Goal: Transaction & Acquisition: Purchase product/service

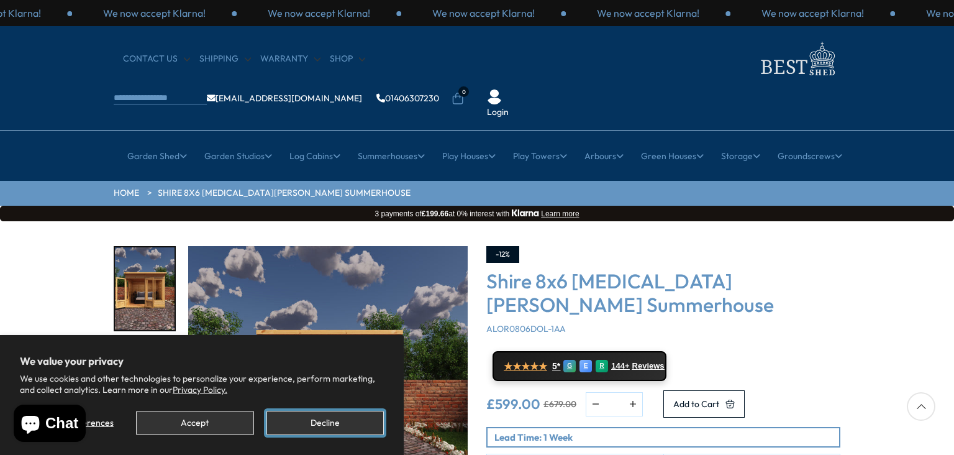
click at [312, 420] on button "Decline" at bounding box center [324, 423] width 117 height 24
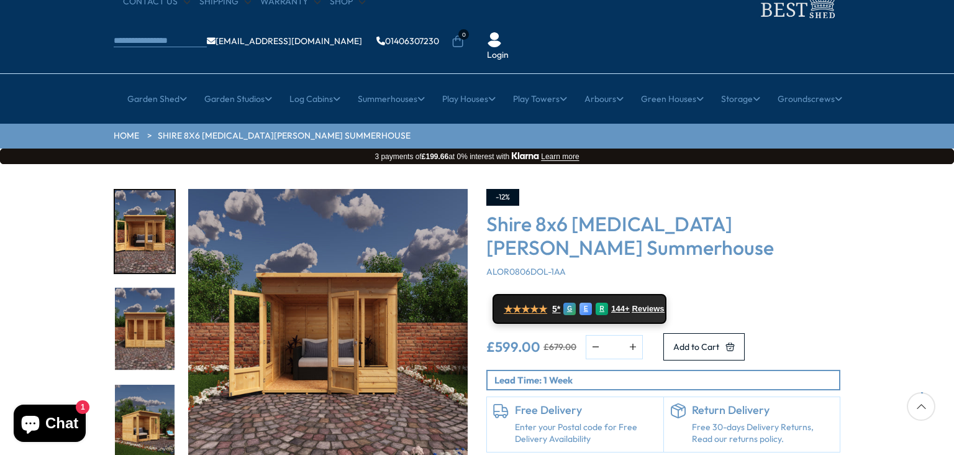
scroll to position [49, 0]
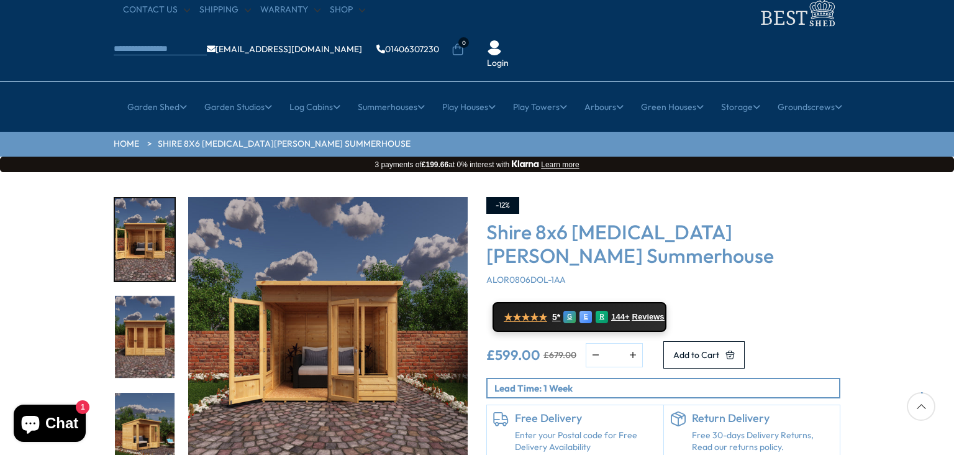
click at [366, 301] on img "1 / 9" at bounding box center [327, 336] width 279 height 279
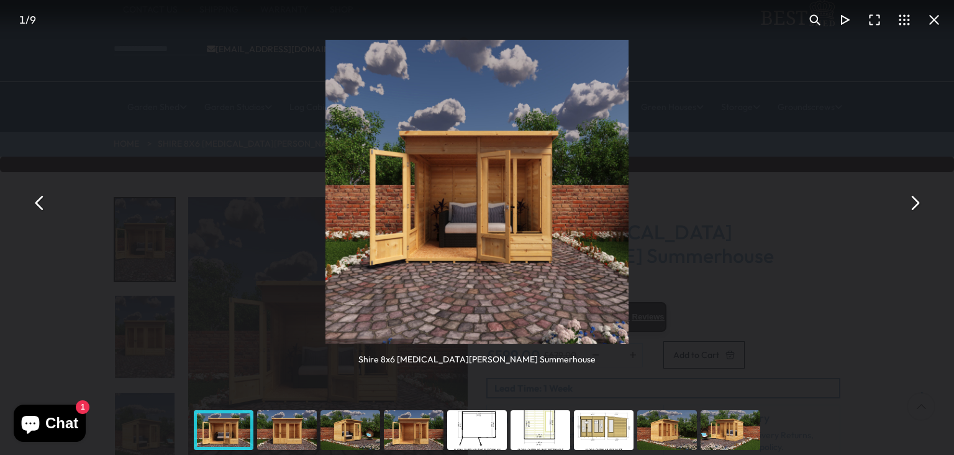
click at [916, 203] on button "You can close this modal content with the ESC key" at bounding box center [914, 203] width 30 height 30
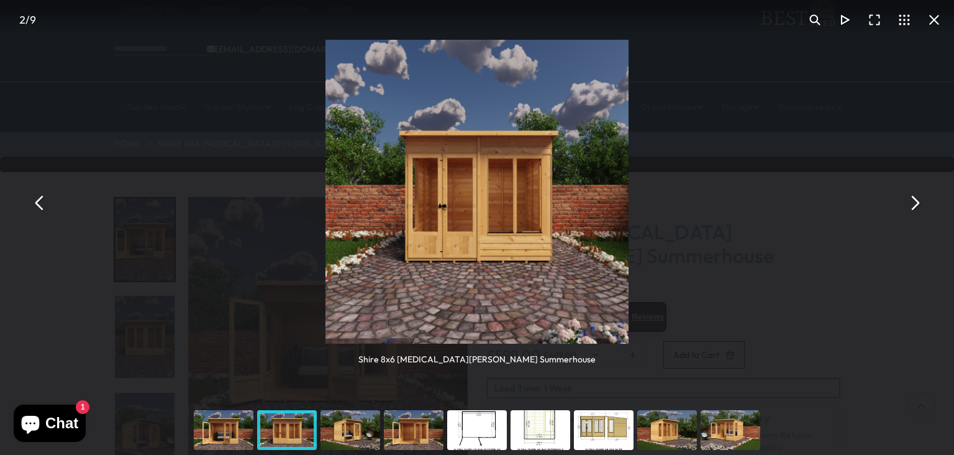
click at [916, 203] on button "You can close this modal content with the ESC key" at bounding box center [914, 203] width 30 height 30
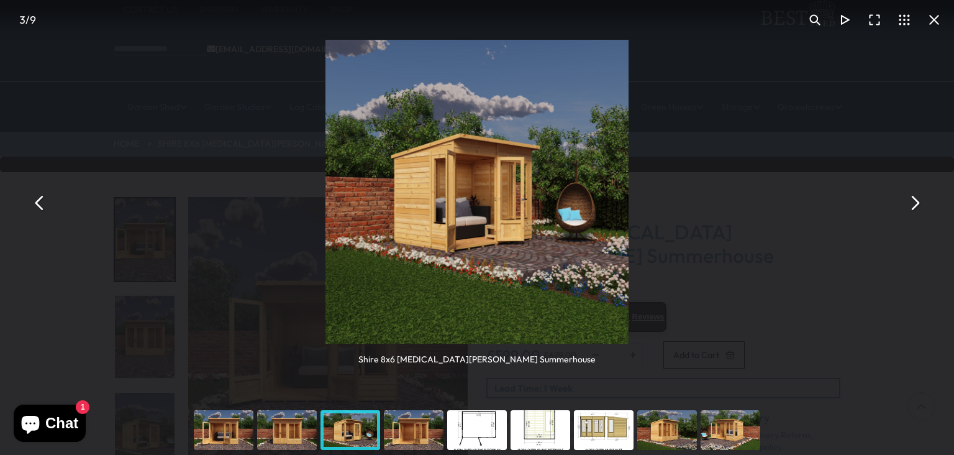
click at [916, 203] on button "You can close this modal content with the ESC key" at bounding box center [914, 203] width 30 height 30
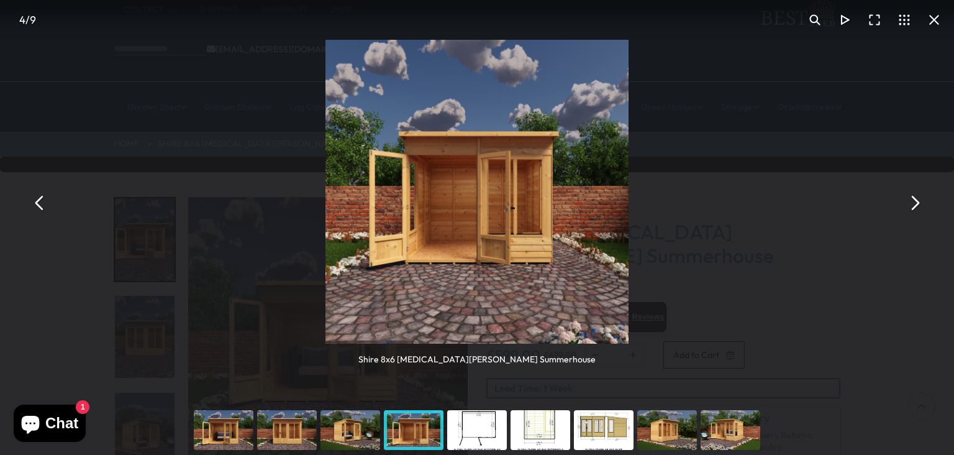
click at [916, 203] on button "You can close this modal content with the ESC key" at bounding box center [914, 203] width 30 height 30
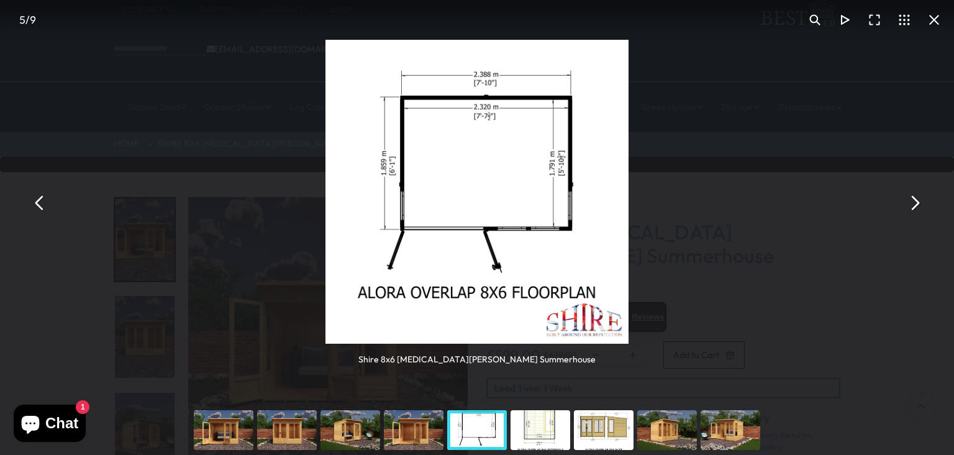
click at [916, 203] on button "You can close this modal content with the ESC key" at bounding box center [914, 203] width 30 height 30
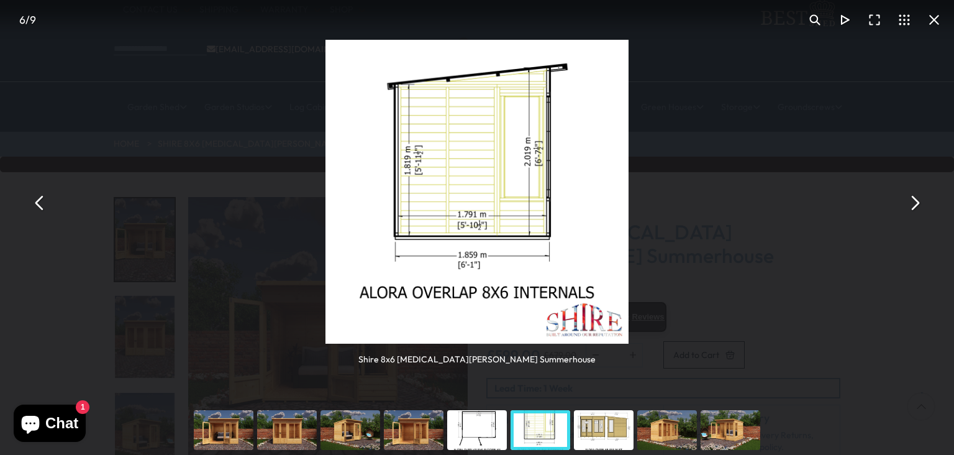
click at [916, 202] on button "You can close this modal content with the ESC key" at bounding box center [914, 203] width 30 height 30
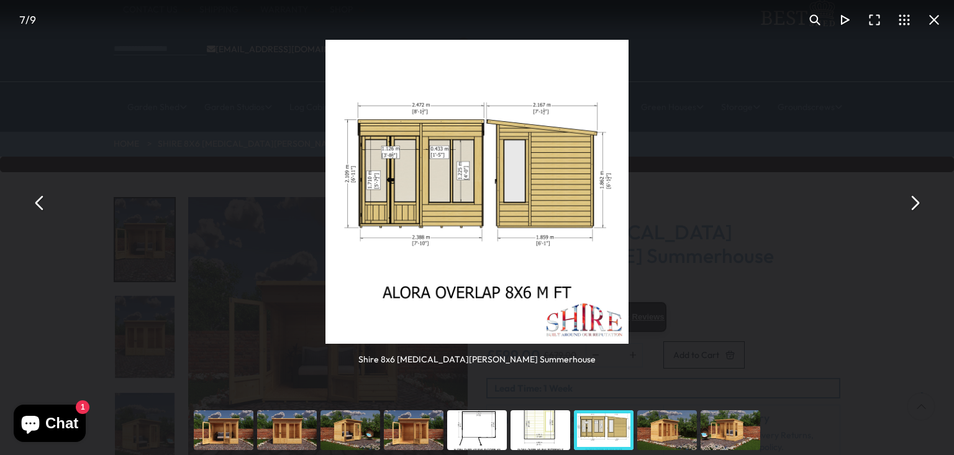
click at [916, 202] on button "You can close this modal content with the ESC key" at bounding box center [914, 203] width 30 height 30
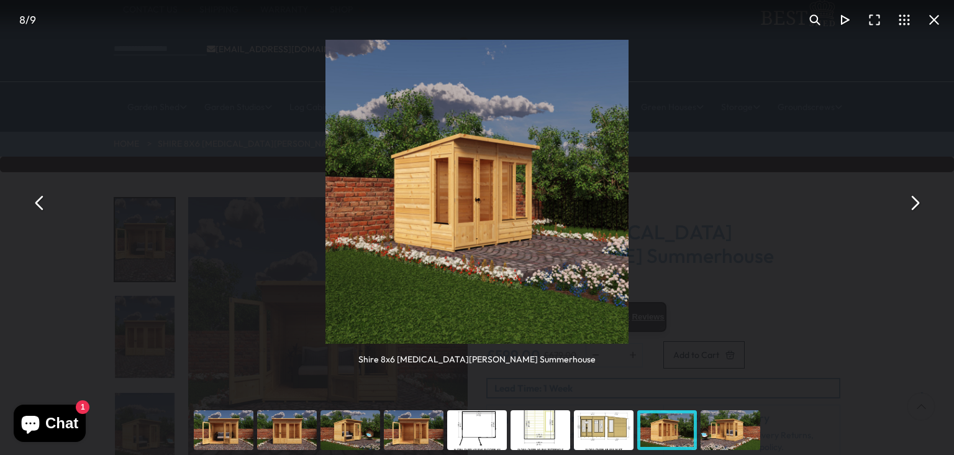
click at [916, 202] on button "You can close this modal content with the ESC key" at bounding box center [914, 203] width 30 height 30
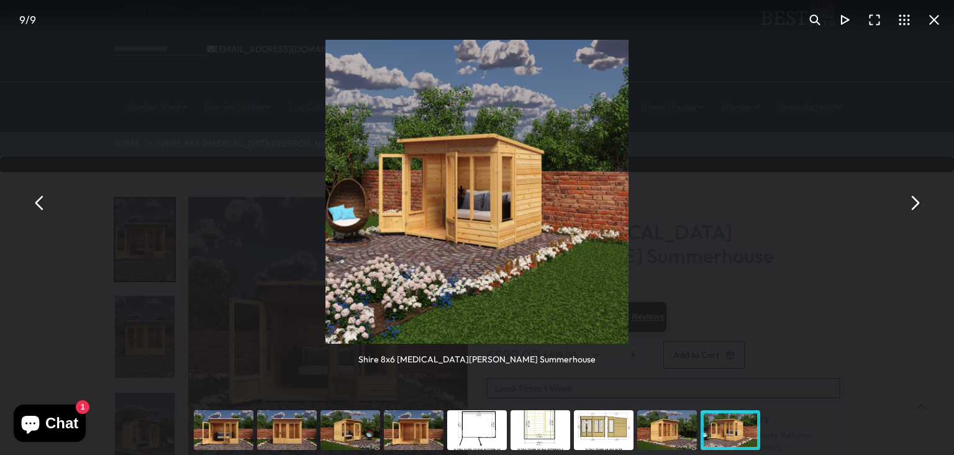
click at [916, 202] on button "You can close this modal content with the ESC key" at bounding box center [914, 203] width 30 height 30
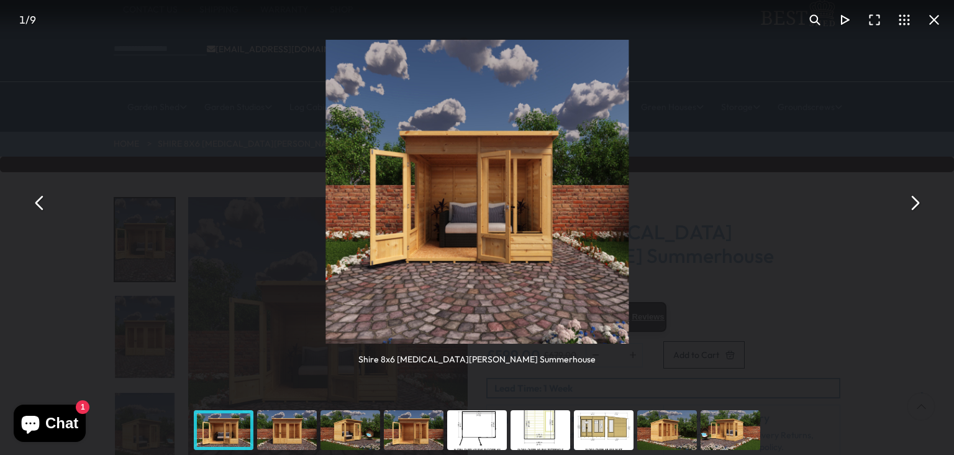
click at [916, 202] on button "You can close this modal content with the ESC key" at bounding box center [914, 203] width 30 height 30
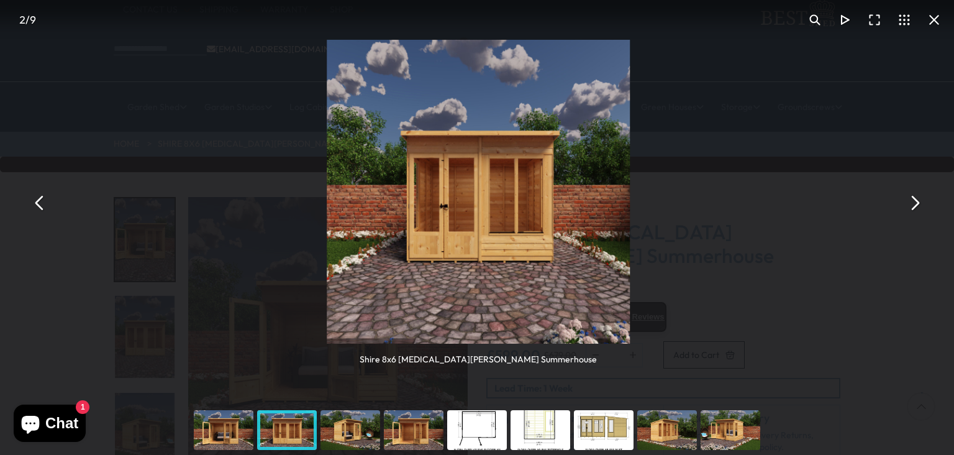
click at [916, 202] on button "You can close this modal content with the ESC key" at bounding box center [914, 203] width 30 height 30
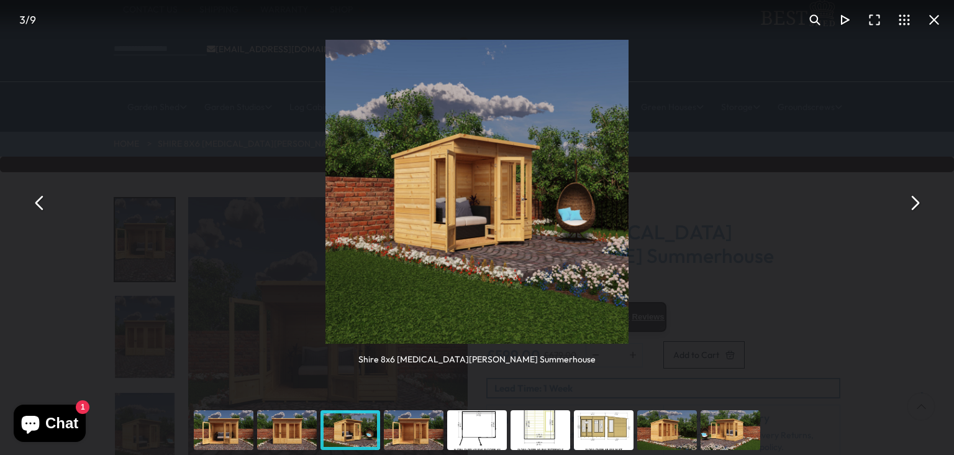
click at [916, 202] on button "You can close this modal content with the ESC key" at bounding box center [914, 203] width 30 height 30
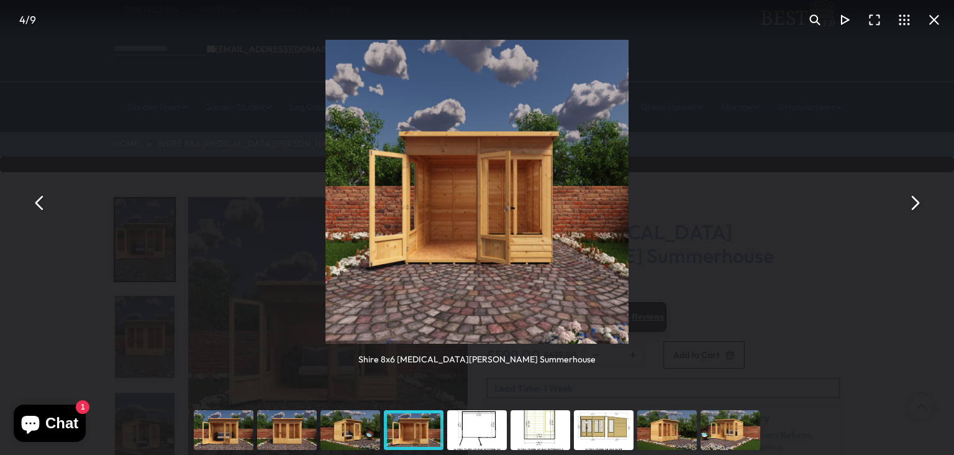
click at [360, 425] on div "You can close this modal content with the ESC key" at bounding box center [350, 430] width 63 height 50
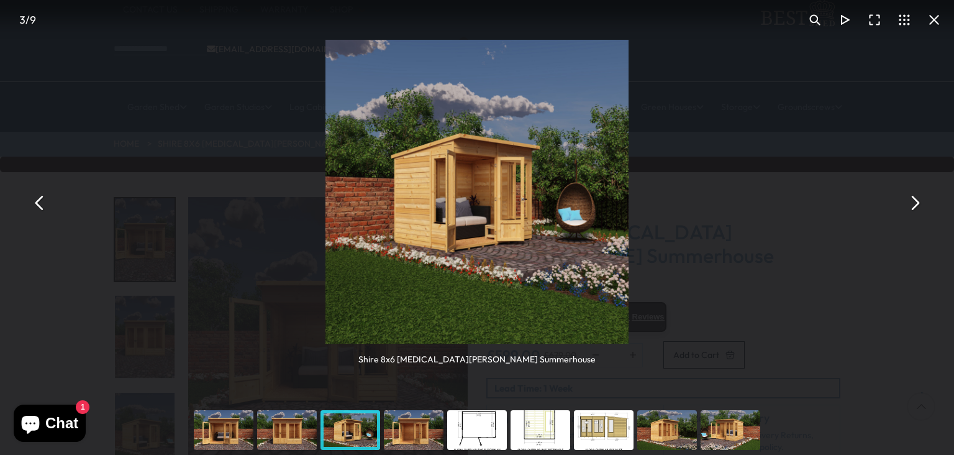
click at [451, 237] on img "You can close this modal content with the ESC key" at bounding box center [477, 192] width 304 height 304
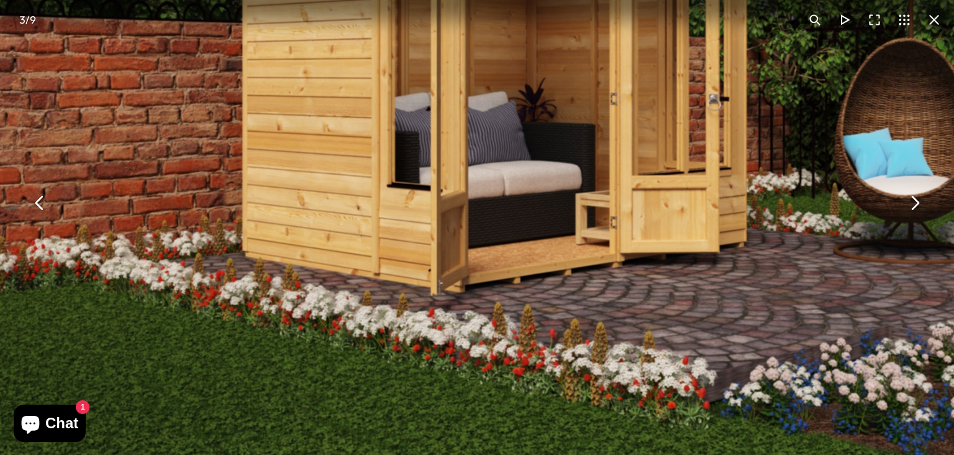
click at [451, 237] on img "You can close this modal content with the ESC key" at bounding box center [546, 71] width 1113 height 1113
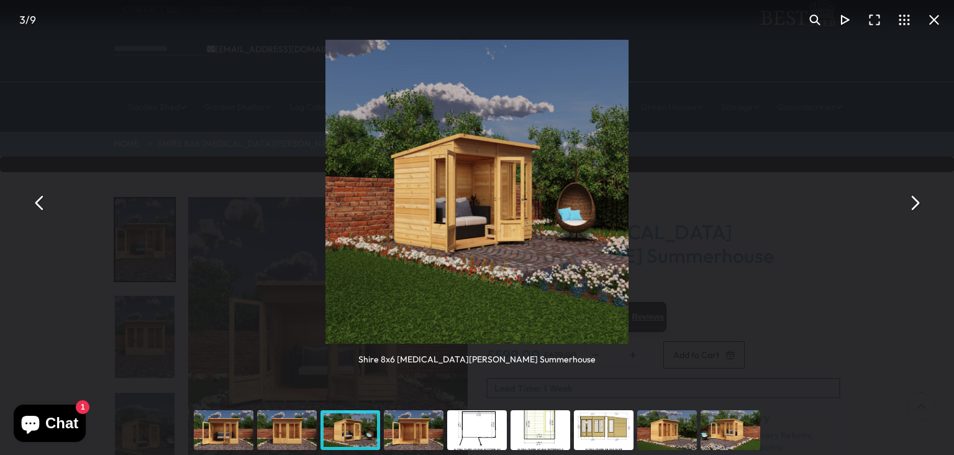
click at [451, 237] on img "You can close this modal content with the ESC key" at bounding box center [477, 192] width 304 height 304
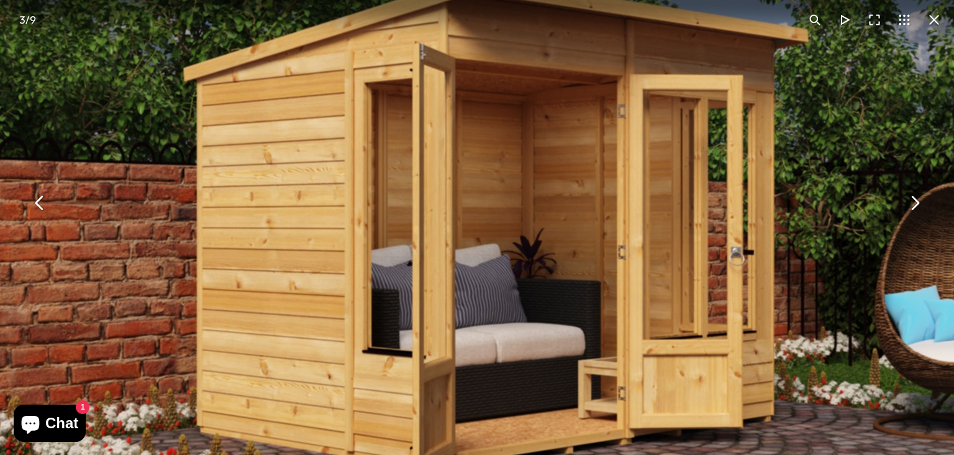
drag, startPoint x: 426, startPoint y: 91, endPoint x: 410, endPoint y: 265, distance: 174.0
click at [410, 265] on img "You can close this modal content with the ESC key" at bounding box center [544, 221] width 1272 height 1272
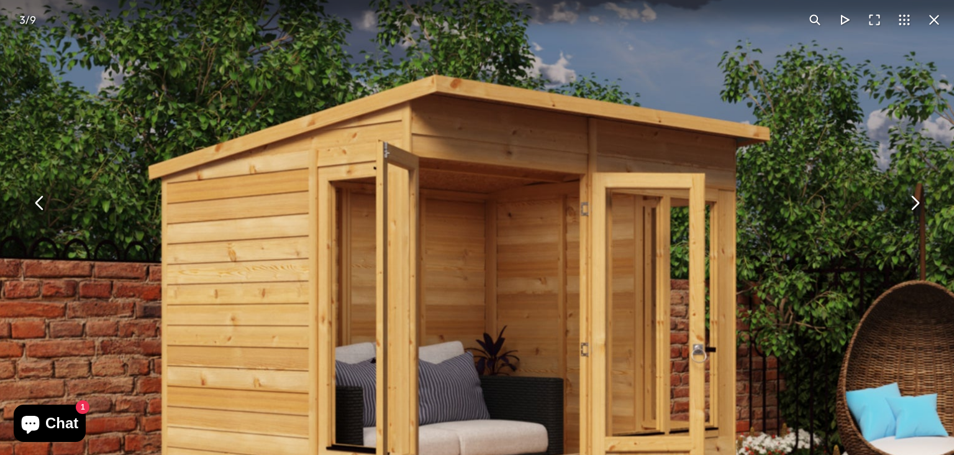
drag, startPoint x: 595, startPoint y: 196, endPoint x: 558, endPoint y: 293, distance: 104.4
click at [558, 293] on img "You can close this modal content with the ESC key" at bounding box center [508, 319] width 1266 height 1266
click at [914, 200] on button "You can close this modal content with the ESC key" at bounding box center [914, 203] width 30 height 30
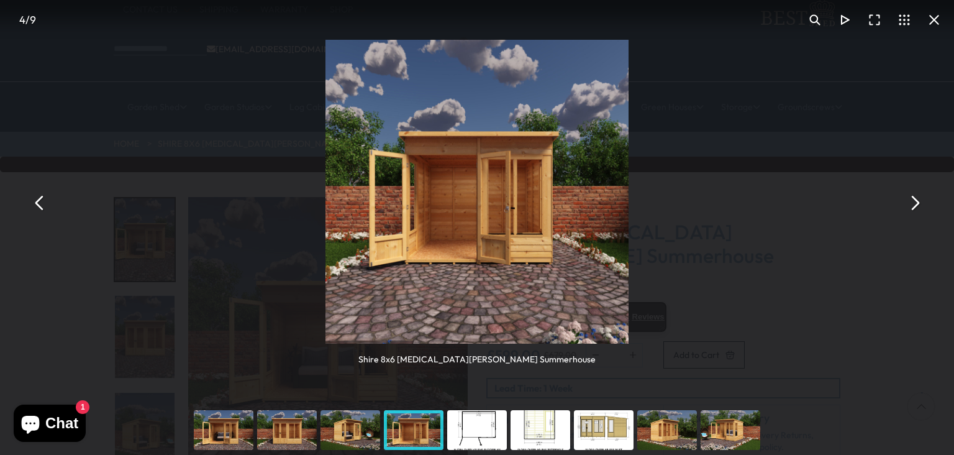
click at [914, 200] on button "You can close this modal content with the ESC key" at bounding box center [914, 203] width 30 height 30
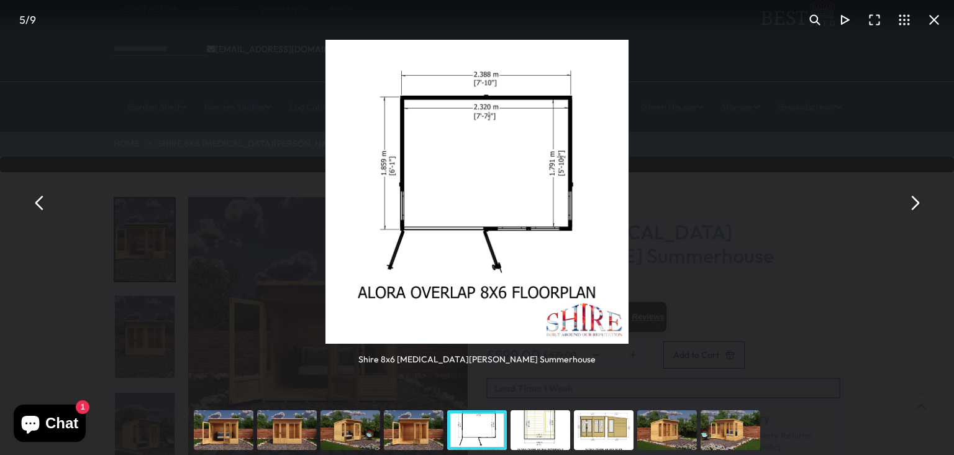
click at [914, 200] on button "You can close this modal content with the ESC key" at bounding box center [914, 203] width 30 height 30
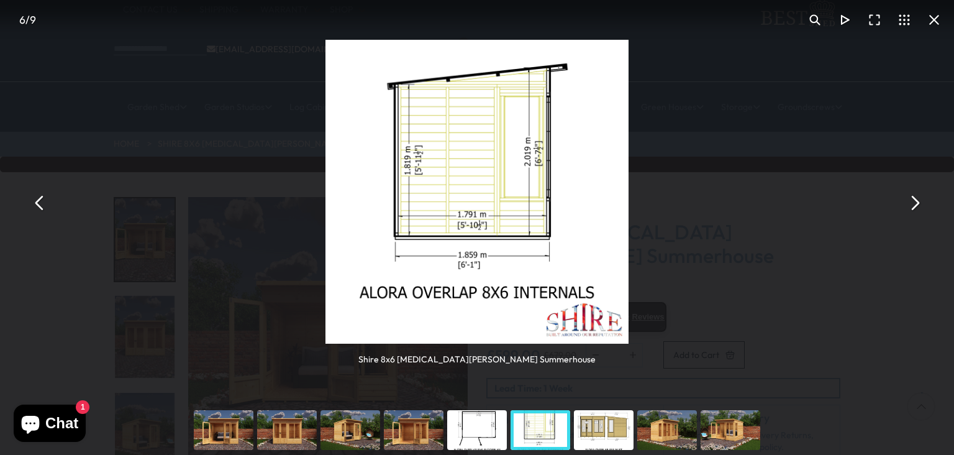
click at [914, 200] on button "You can close this modal content with the ESC key" at bounding box center [914, 203] width 30 height 30
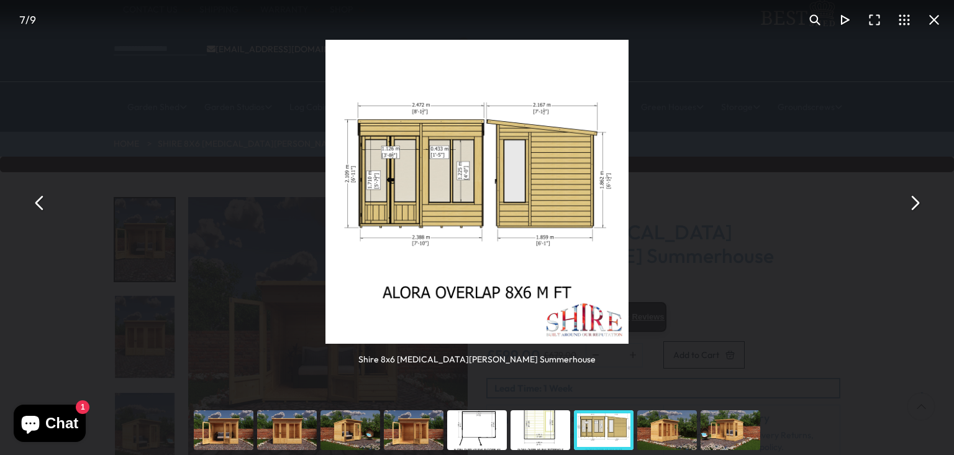
click at [914, 200] on button "You can close this modal content with the ESC key" at bounding box center [914, 203] width 30 height 30
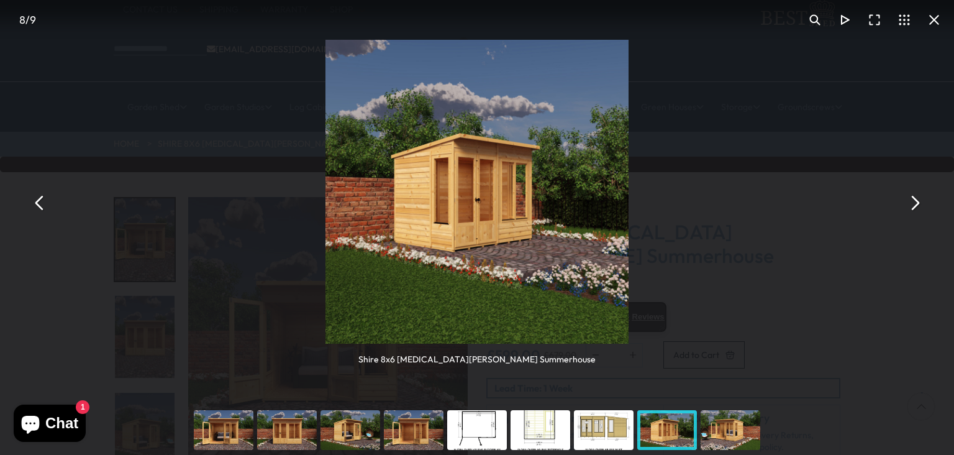
click at [937, 15] on button "You can close this modal content with the ESC key" at bounding box center [934, 20] width 30 height 30
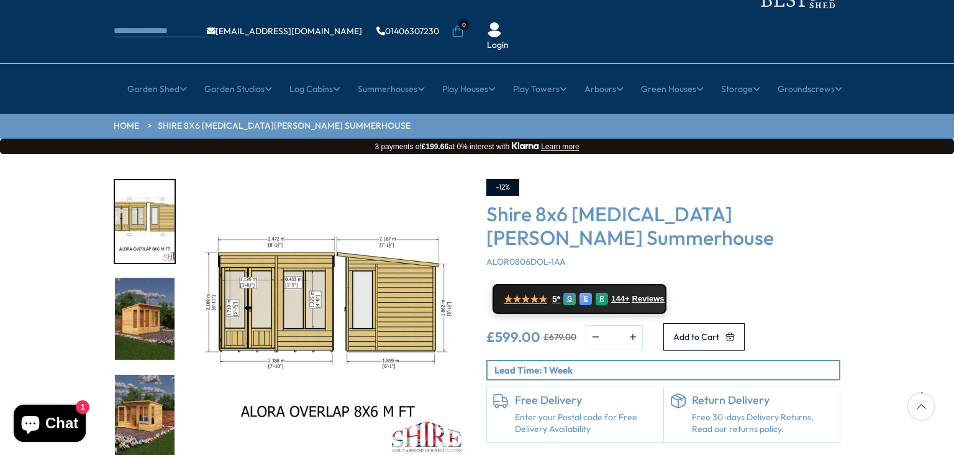
scroll to position [49, 0]
